Goal: Information Seeking & Learning: Compare options

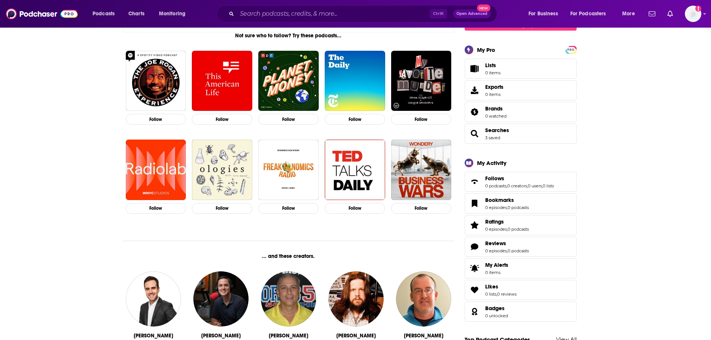
scroll to position [124, 0]
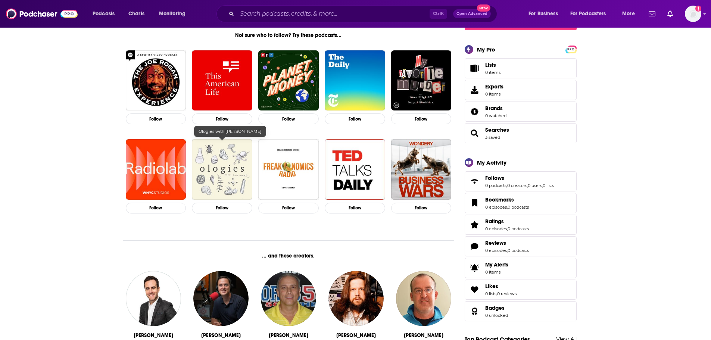
click at [232, 181] on img "Ologies with Alie Ward" at bounding box center [222, 169] width 60 height 60
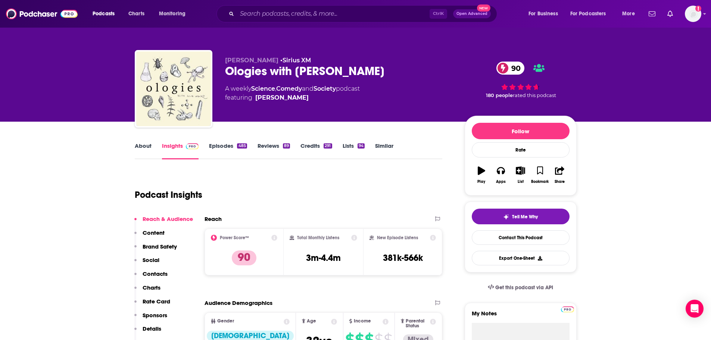
click at [507, 66] on span at bounding box center [502, 68] width 13 height 13
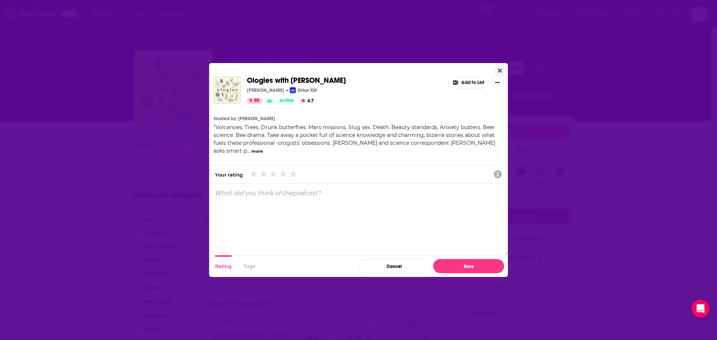
click at [497, 68] on button "Close" at bounding box center [500, 70] width 10 height 9
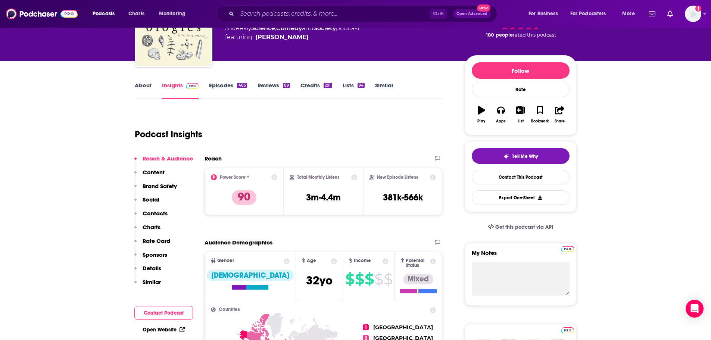
scroll to position [61, 0]
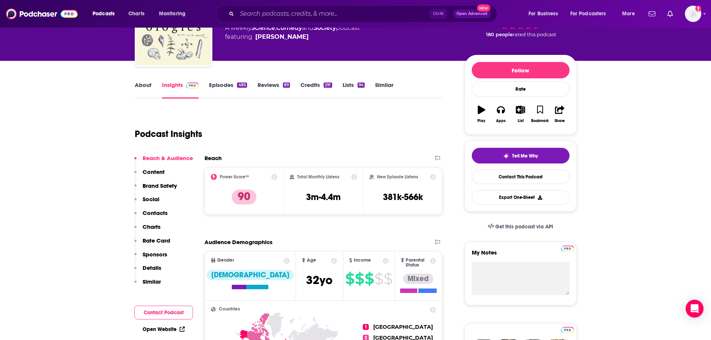
click at [316, 84] on link "Credits 291" at bounding box center [315, 89] width 31 height 17
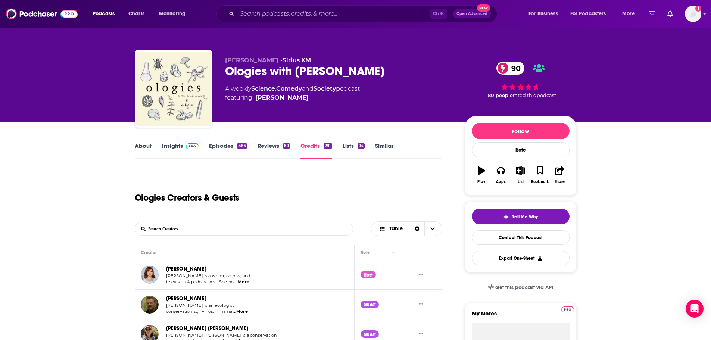
click at [149, 146] on link "About" at bounding box center [143, 150] width 17 height 17
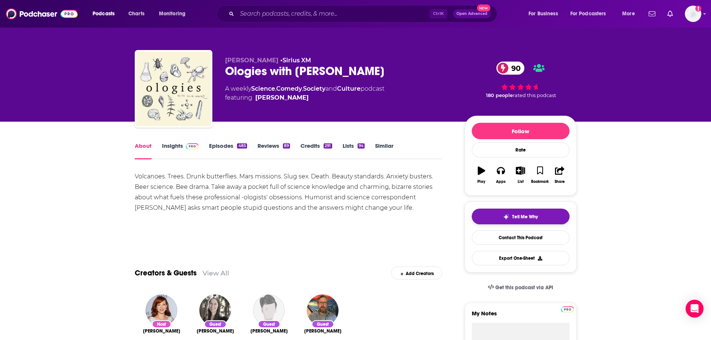
click at [514, 217] on span "Tell Me Why" at bounding box center [525, 217] width 26 height 6
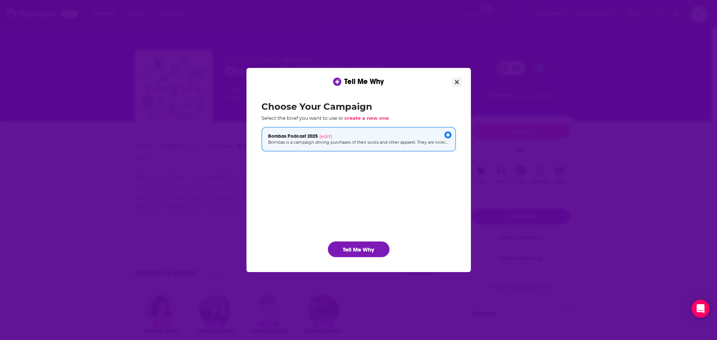
click at [457, 80] on icon "Close" at bounding box center [457, 82] width 4 height 6
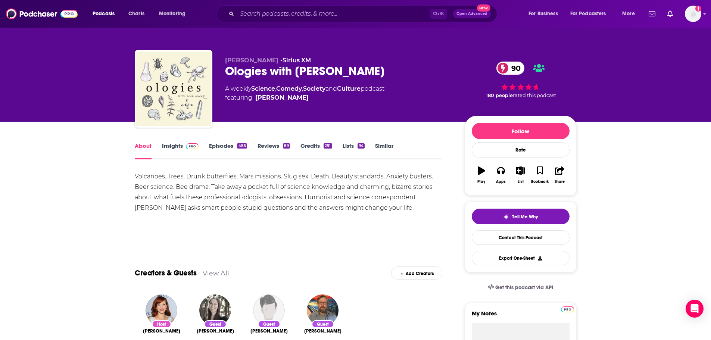
click at [192, 151] on link "Insights" at bounding box center [180, 150] width 37 height 17
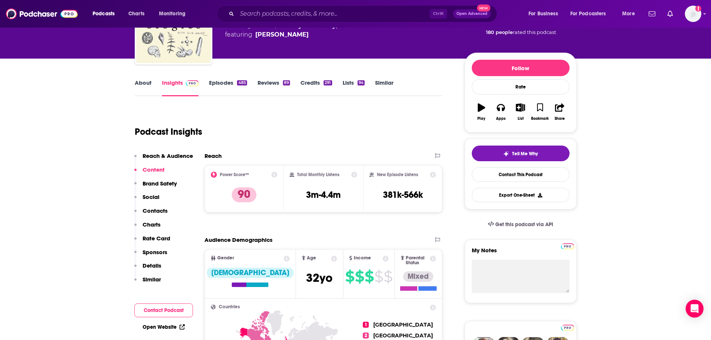
scroll to position [63, 0]
click at [285, 88] on link "Reviews 89" at bounding box center [274, 87] width 32 height 17
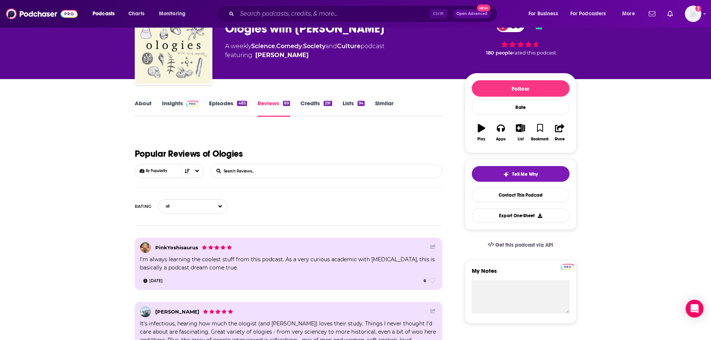
scroll to position [36, 0]
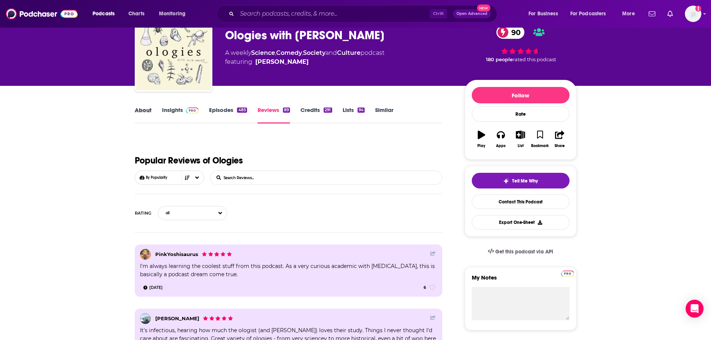
click at [153, 107] on div "About" at bounding box center [148, 114] width 27 height 17
click at [149, 109] on link "About" at bounding box center [143, 114] width 17 height 17
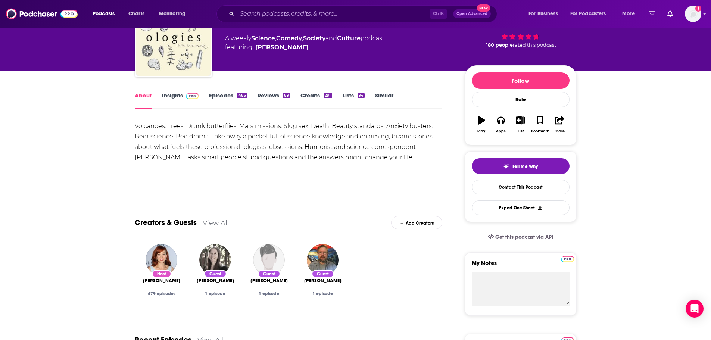
scroll to position [51, 0]
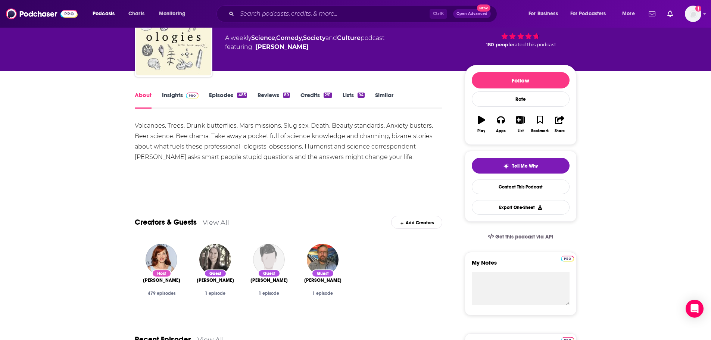
click at [309, 98] on link "Credits 291" at bounding box center [315, 99] width 31 height 17
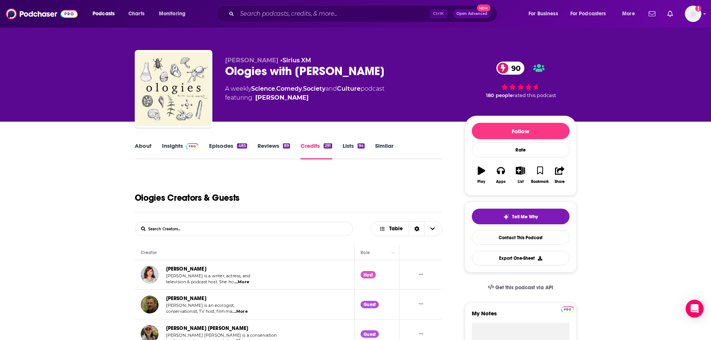
click at [241, 142] on div "About Insights Episodes 485 Reviews 89 Credits 291 Lists 94 Similar" at bounding box center [289, 150] width 308 height 18
click at [237, 148] on div "485" at bounding box center [242, 145] width 10 height 5
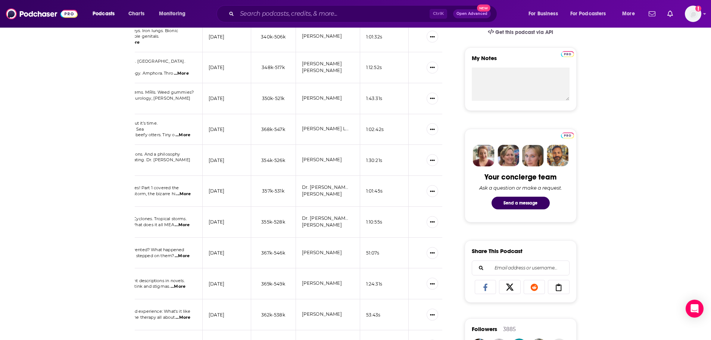
scroll to position [156, 0]
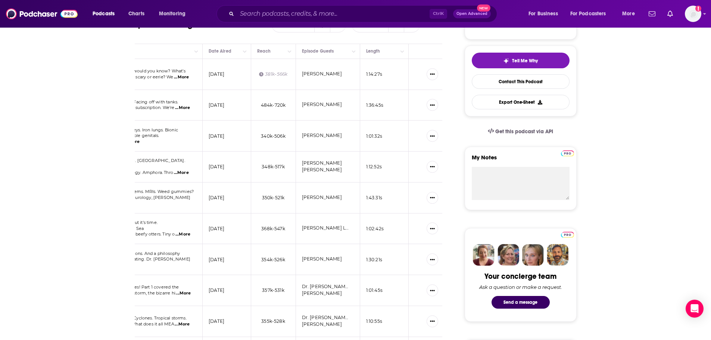
click at [105, 7] on div "Podcasts Charts Monitoring Ctrl K Open Advanced New For Business For Podcasters…" at bounding box center [364, 13] width 555 height 17
click at [99, 13] on span "Podcasts" at bounding box center [104, 14] width 22 height 10
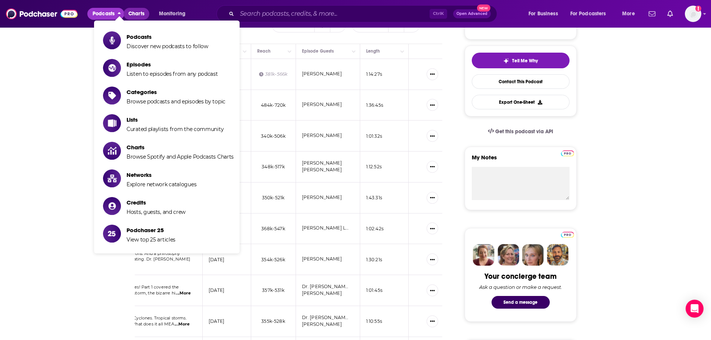
click at [136, 10] on span "Charts" at bounding box center [136, 14] width 16 height 10
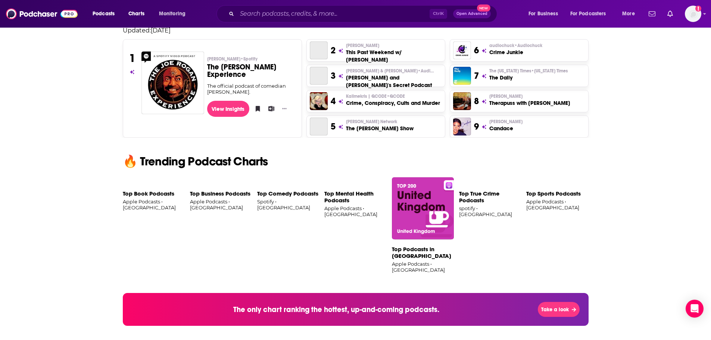
scroll to position [350, 0]
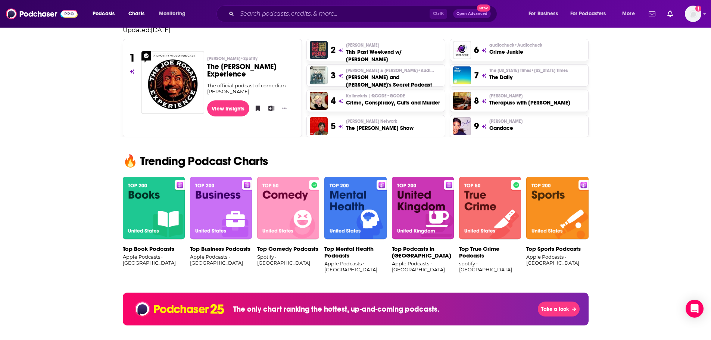
click at [294, 204] on img at bounding box center [288, 208] width 62 height 63
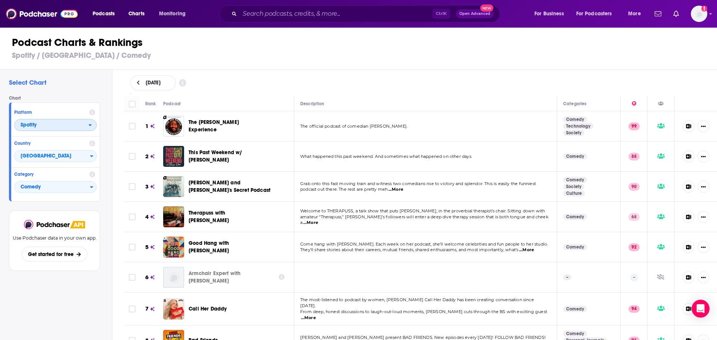
click at [88, 129] on span "Spotify" at bounding box center [52, 125] width 74 height 13
click at [83, 135] on div "Apple Podcasts" at bounding box center [55, 138] width 77 height 9
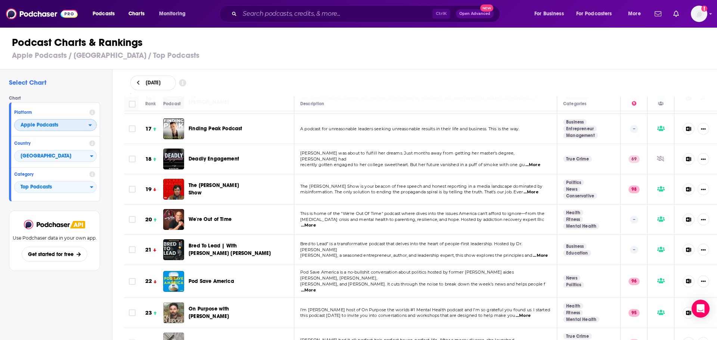
scroll to position [484, 0]
click at [56, 127] on span "Apple Podcasts" at bounding box center [40, 124] width 38 height 5
click at [49, 152] on div "Spotify" at bounding box center [55, 147] width 77 height 9
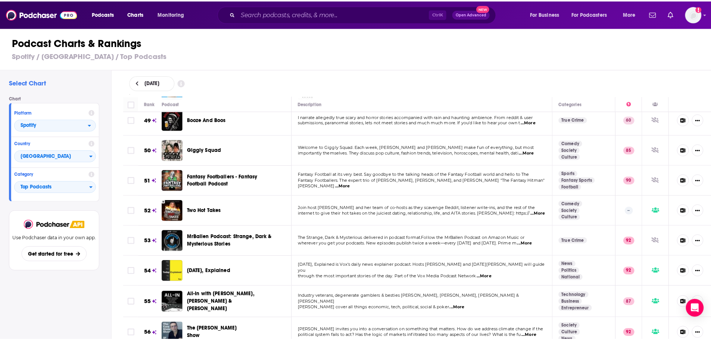
scroll to position [1466, 0]
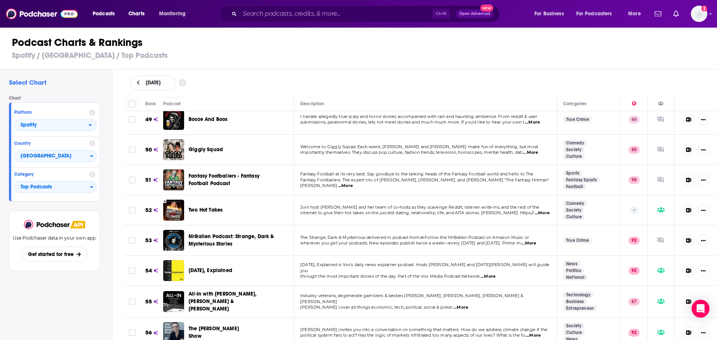
click at [231, 146] on div "Giggly Squad" at bounding box center [220, 149] width 65 height 7
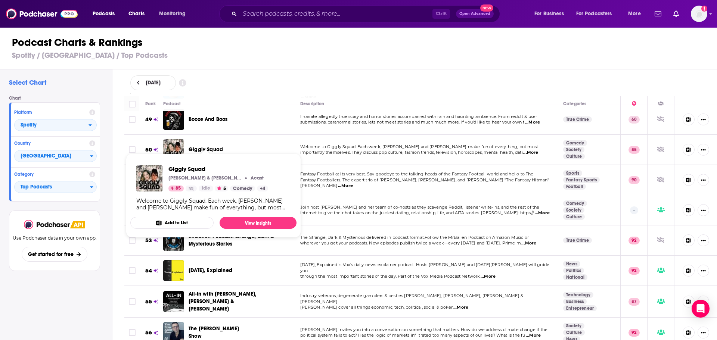
click at [206, 146] on span "Giggly Squad" at bounding box center [205, 149] width 34 height 6
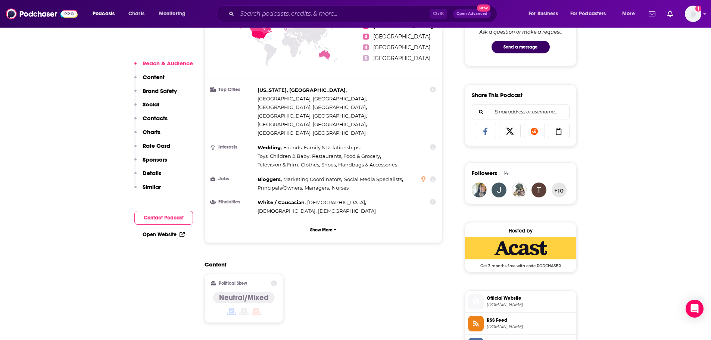
scroll to position [412, 0]
click at [312, 227] on p "Show More" at bounding box center [321, 229] width 22 height 5
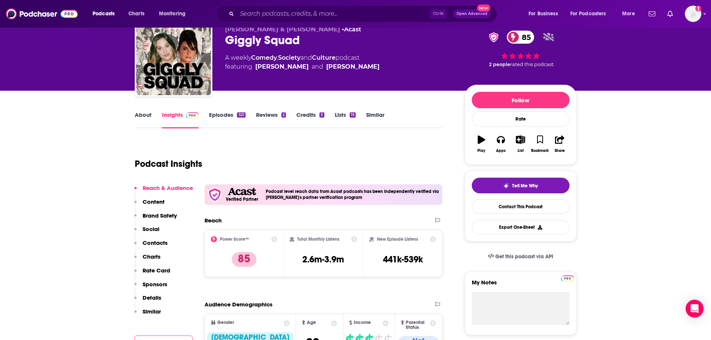
scroll to position [0, 0]
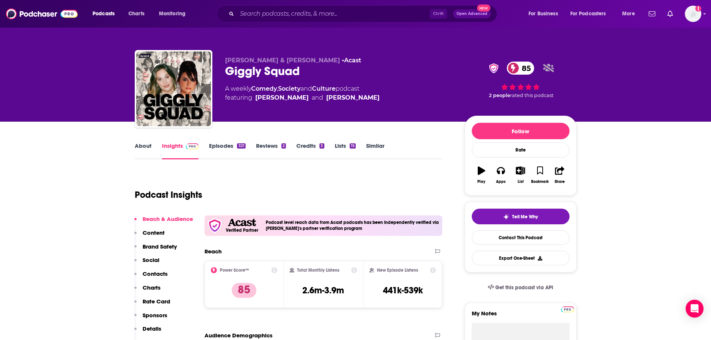
click at [313, 148] on link "Credits 3" at bounding box center [310, 150] width 28 height 17
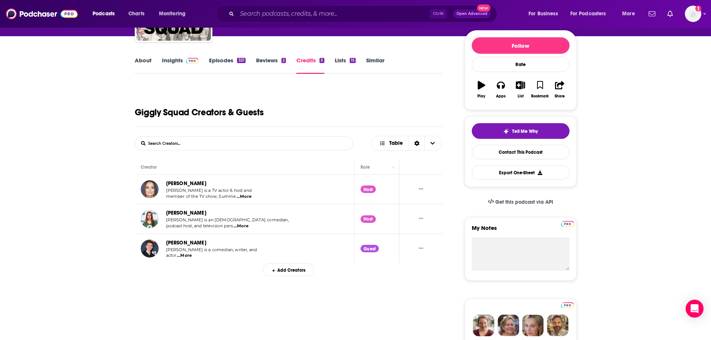
scroll to position [86, 0]
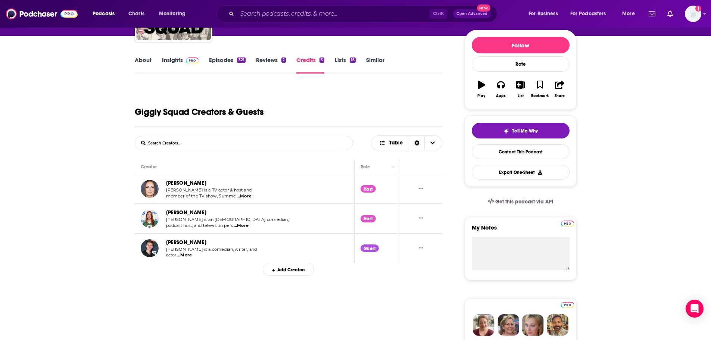
click at [262, 64] on link "Reviews 2" at bounding box center [271, 64] width 30 height 17
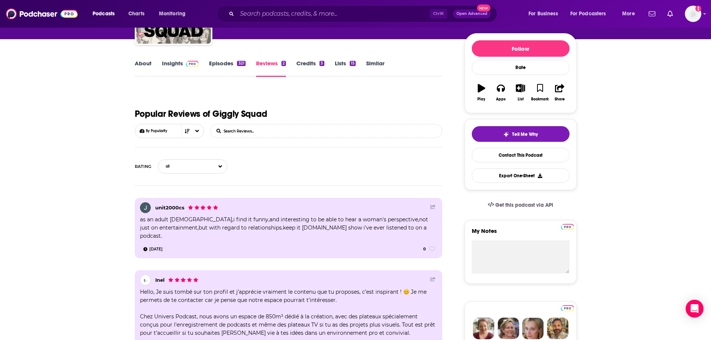
scroll to position [82, 0]
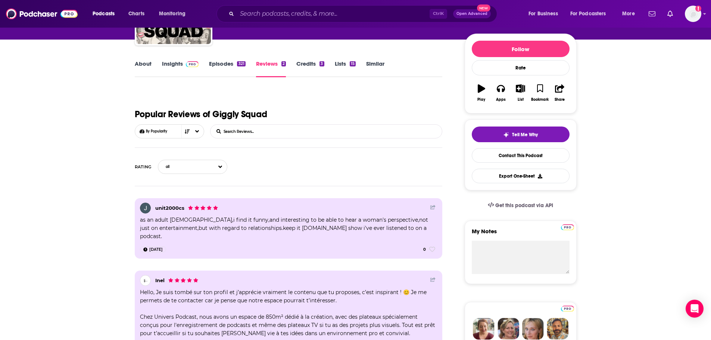
click at [149, 65] on link "About" at bounding box center [143, 68] width 17 height 17
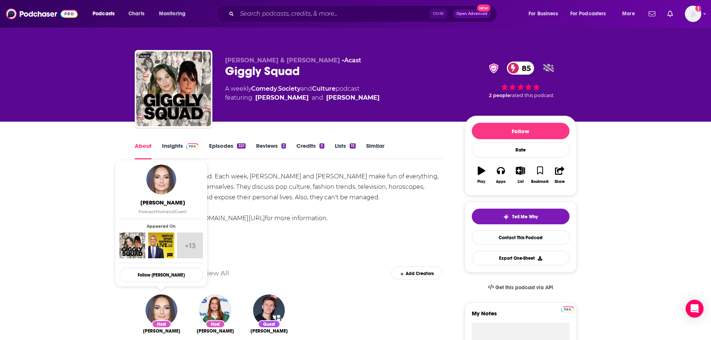
click at [181, 144] on link "Insights" at bounding box center [180, 150] width 37 height 17
